Goal: Obtain resource: Download file/media

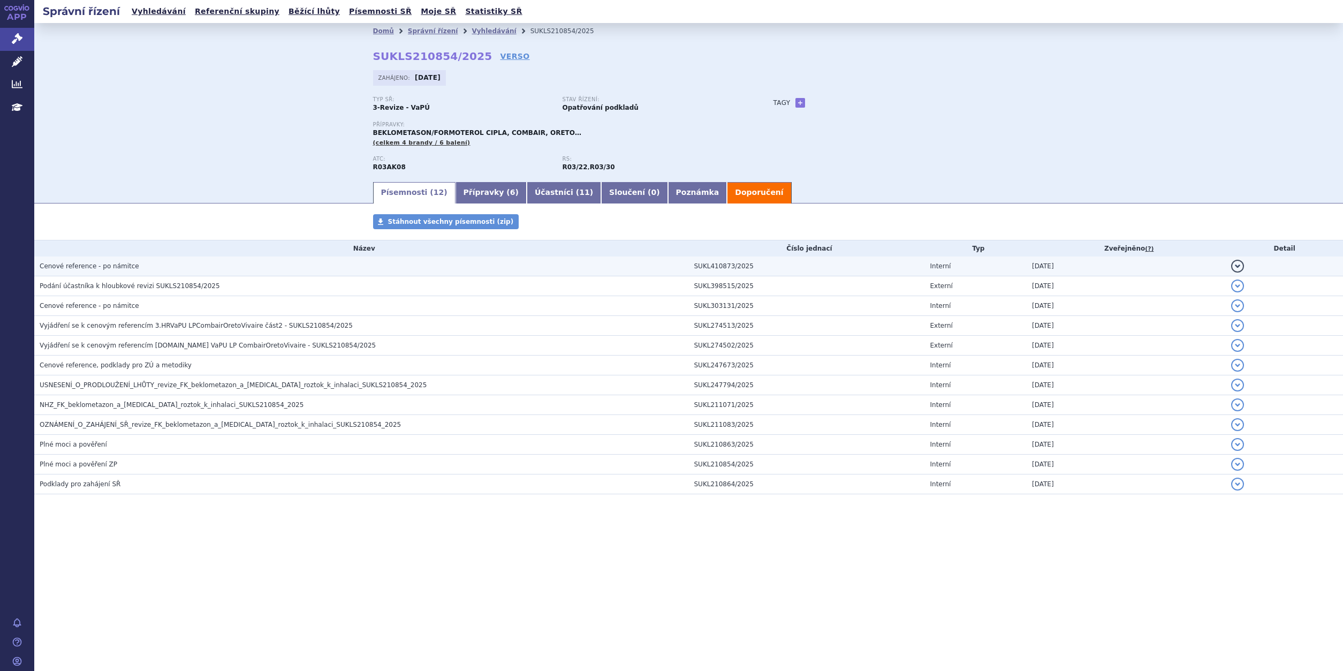
click at [104, 265] on span "Cenové reference - po námitce" at bounding box center [90, 265] width 100 height 7
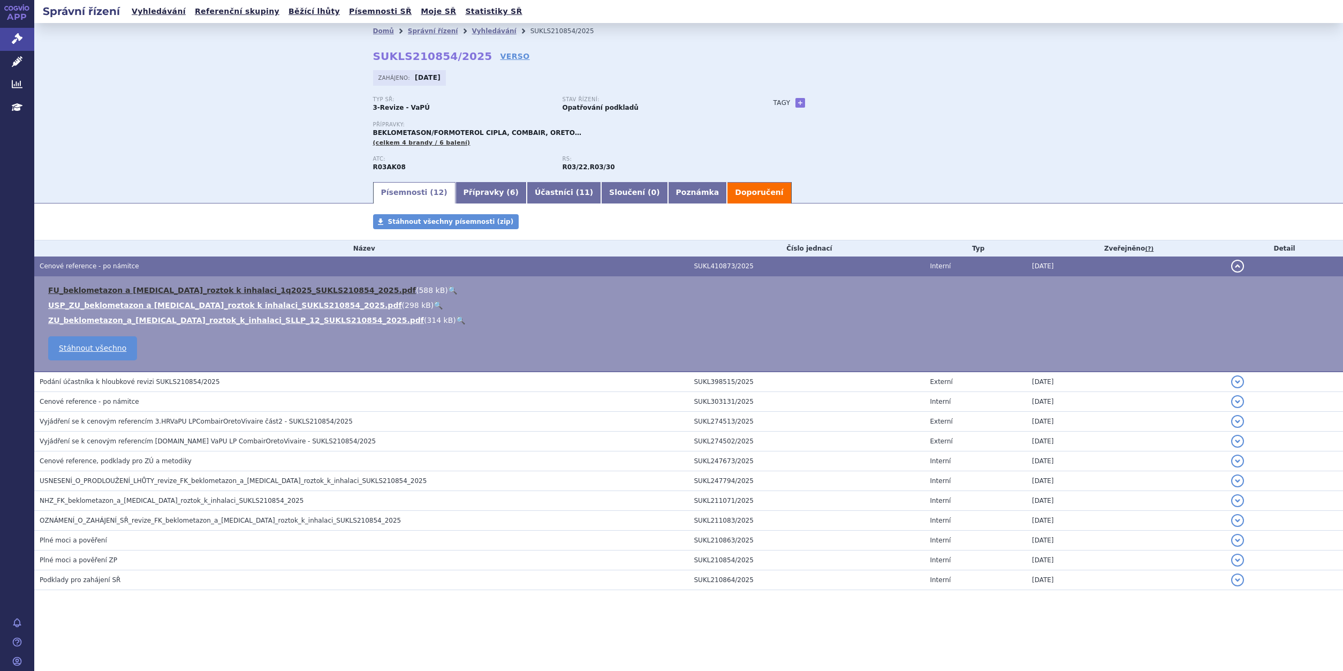
click at [104, 289] on link "FU_beklometazon a [MEDICAL_DATA]_roztok k inhalaci_1q2025_SUKLS210854_2025.pdf" at bounding box center [232, 290] width 368 height 9
click at [219, 291] on link "FU_beklometazon a [MEDICAL_DATA]_roztok k inhalaci_1q2025_SUKLS210854_2025.pdf" at bounding box center [232, 290] width 368 height 9
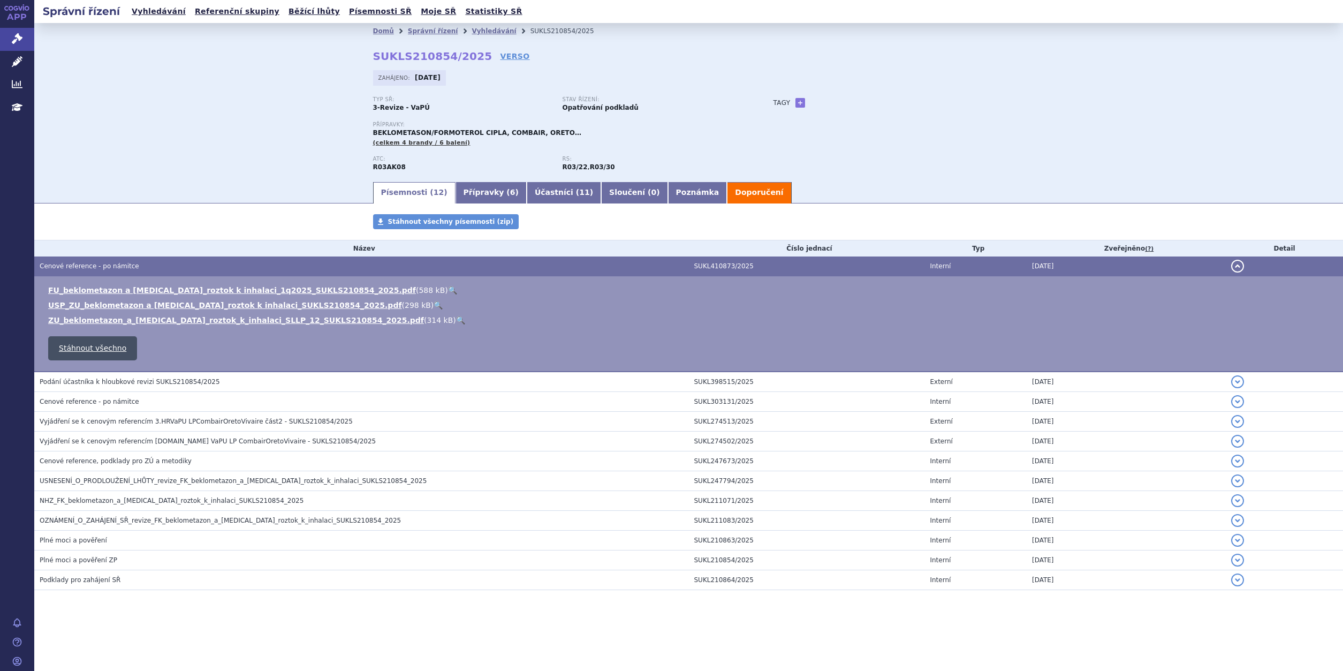
click at [100, 349] on link "Stáhnout všechno" at bounding box center [92, 348] width 89 height 24
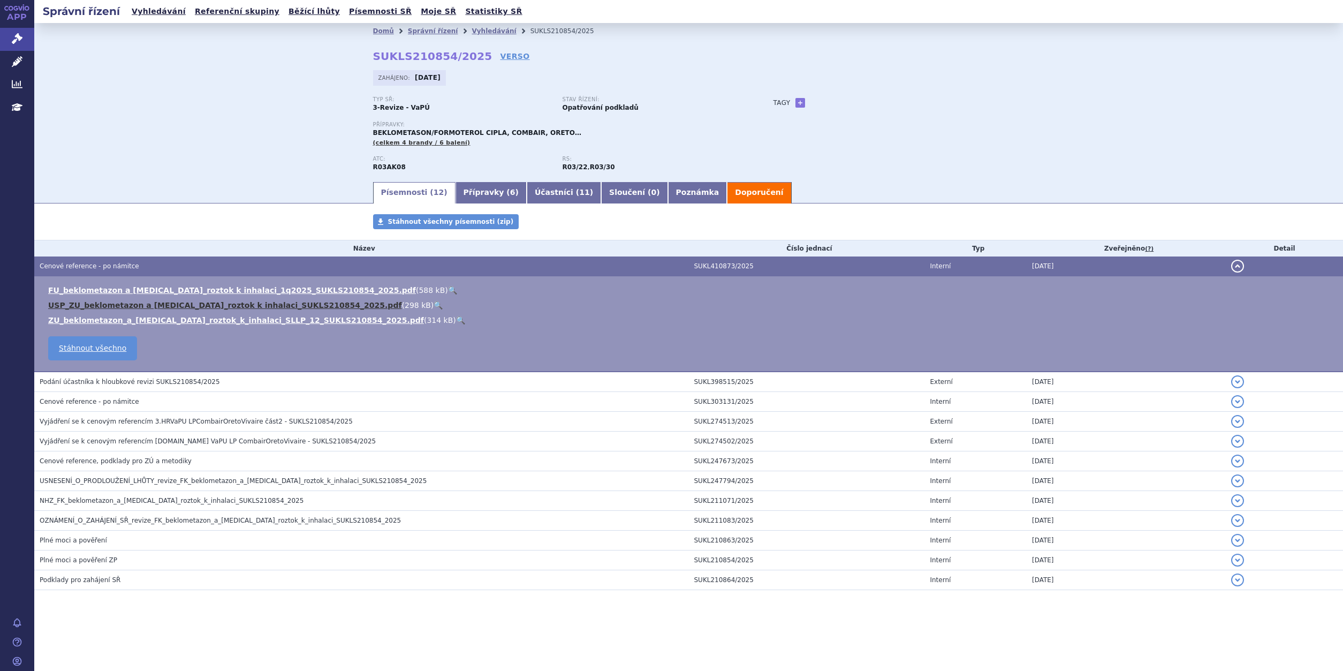
click at [193, 306] on link "USP_ZU_beklometazon a [MEDICAL_DATA]_roztok k inhalaci_SUKLS210854_2025.pdf" at bounding box center [225, 305] width 354 height 9
click at [727, 191] on link "Doporučení" at bounding box center [759, 192] width 64 height 21
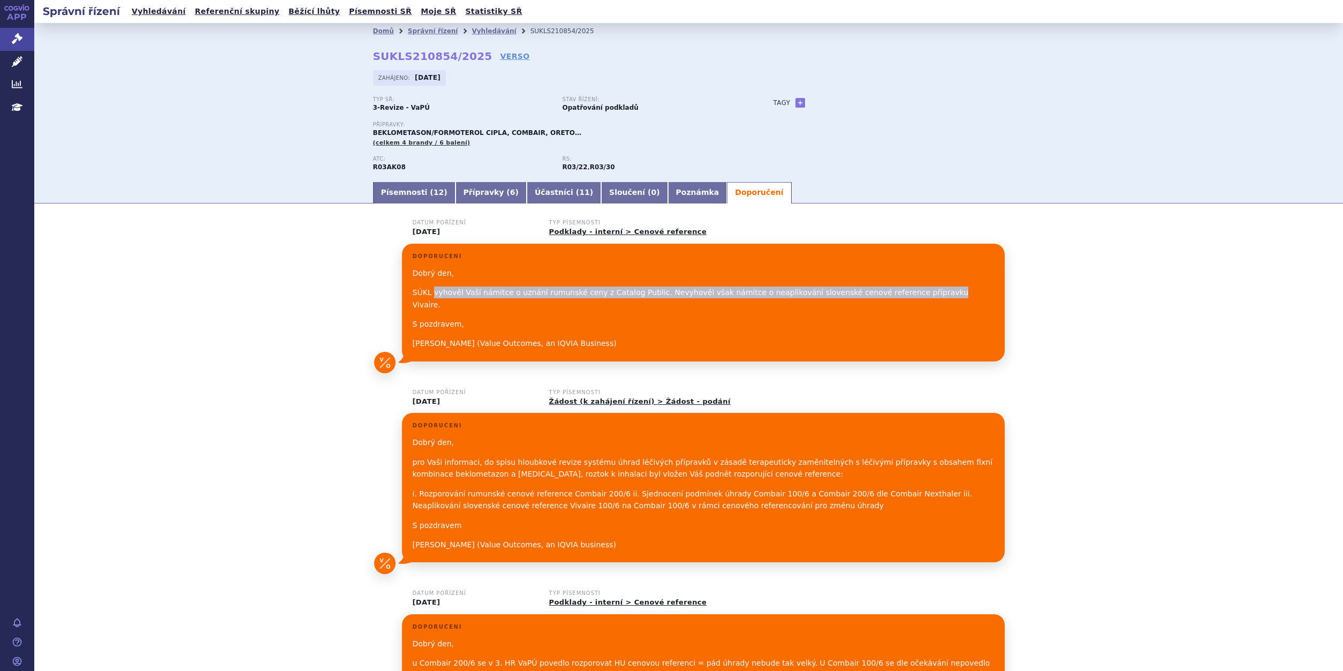
drag, startPoint x: 433, startPoint y: 293, endPoint x: 894, endPoint y: 294, distance: 461.3
click at [894, 294] on p "SÚKL vyhověl Vaší námitce o uznání rumunské ceny z Catalog Public. Nevyhověl vš…" at bounding box center [703, 298] width 581 height 24
copy p "vyhověl Vaší námitce o uznání rumunské ceny z Catalog Public. Nevyhověl však ná…"
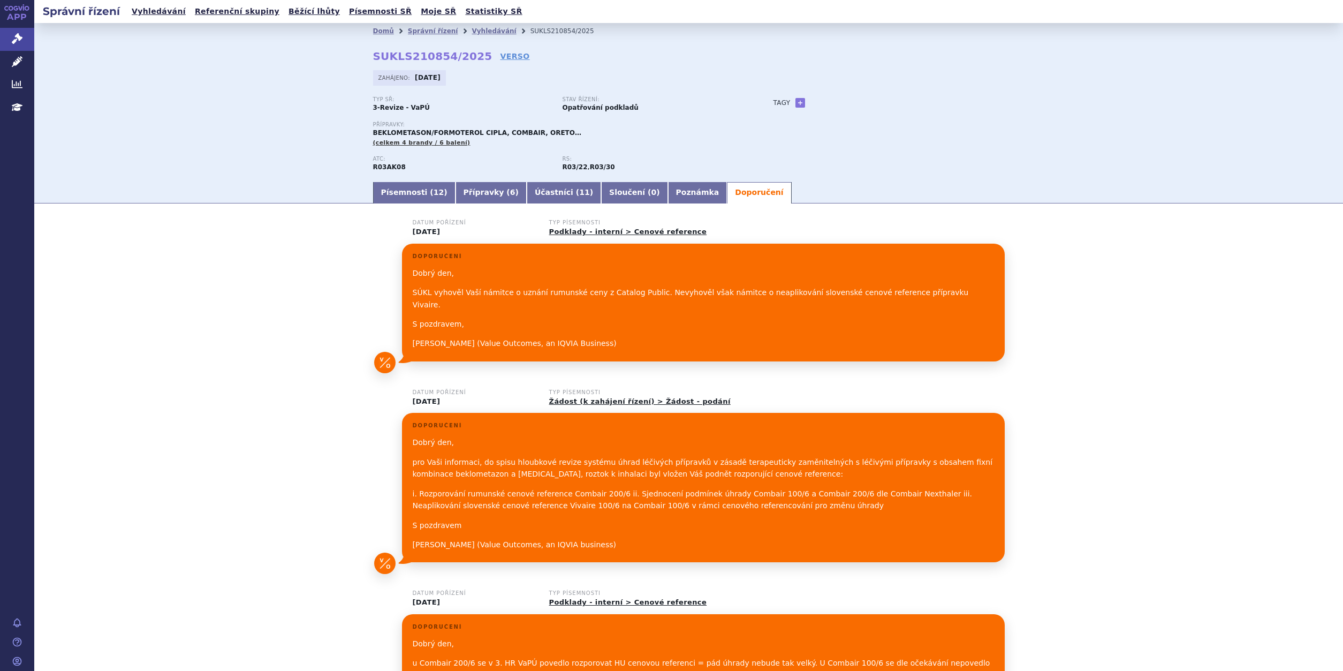
click at [1005, 111] on div "Domů Správní řízení Vyhledávání SUKLS210854/2025 SUKLS210854/2025 VERSO [GEOGRA…" at bounding box center [689, 109] width 674 height 141
